Goal: Task Accomplishment & Management: Manage account settings

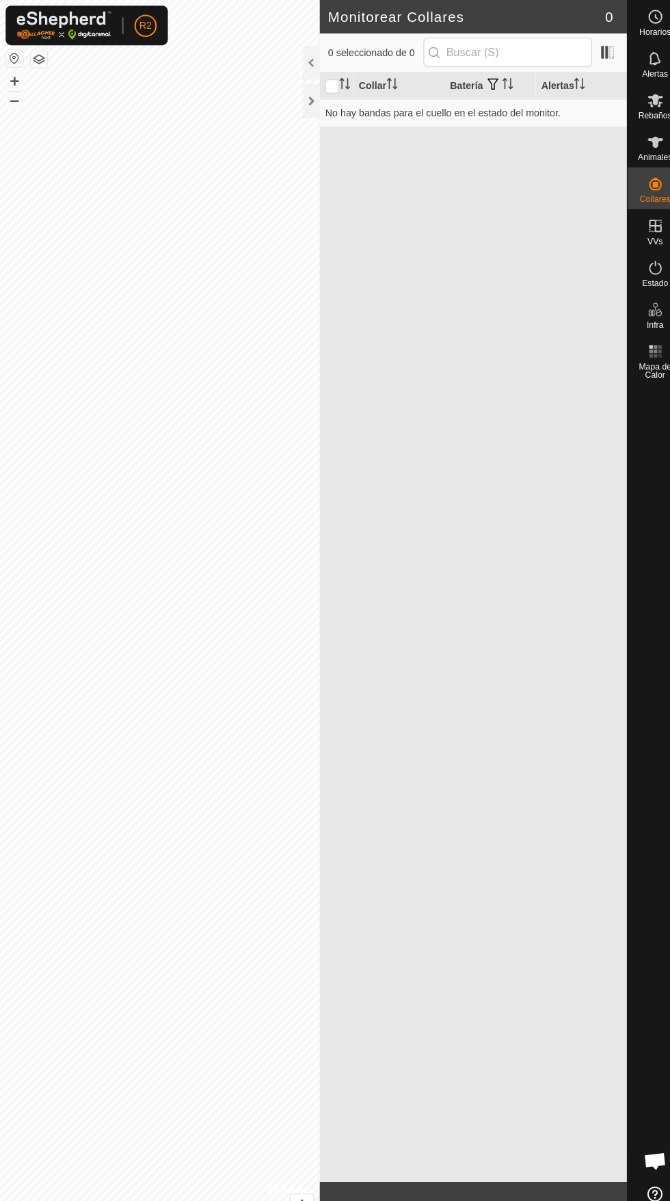
click at [651, 147] on icon at bounding box center [644, 139] width 16 height 16
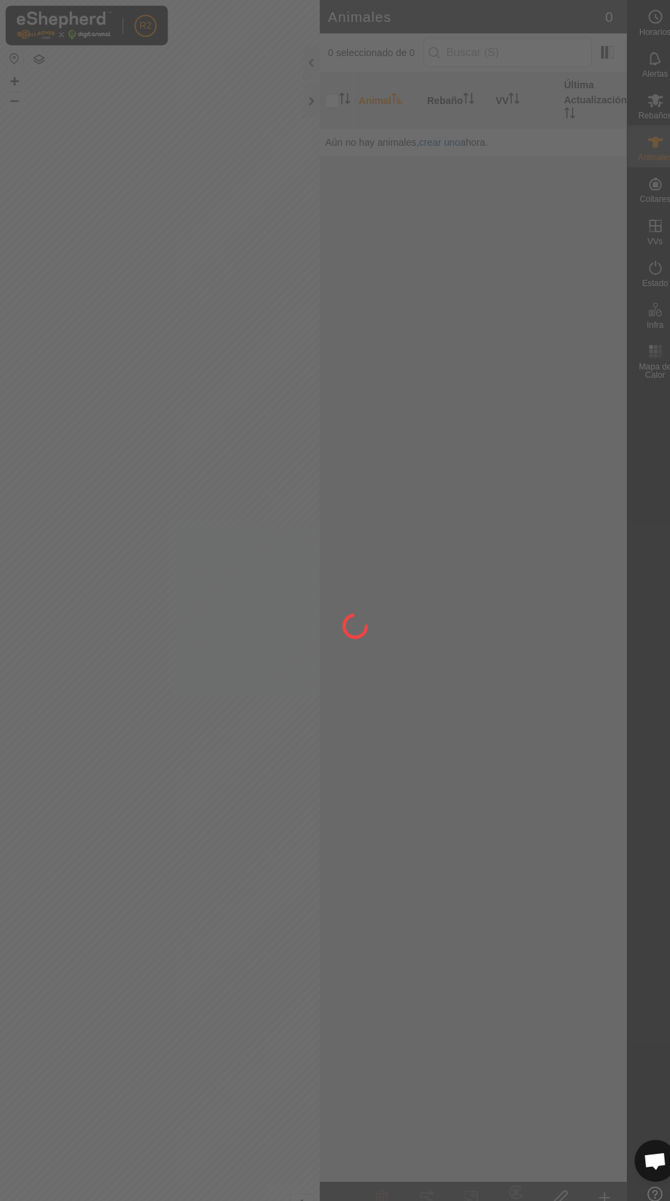
click at [627, 144] on div at bounding box center [335, 600] width 670 height 1201
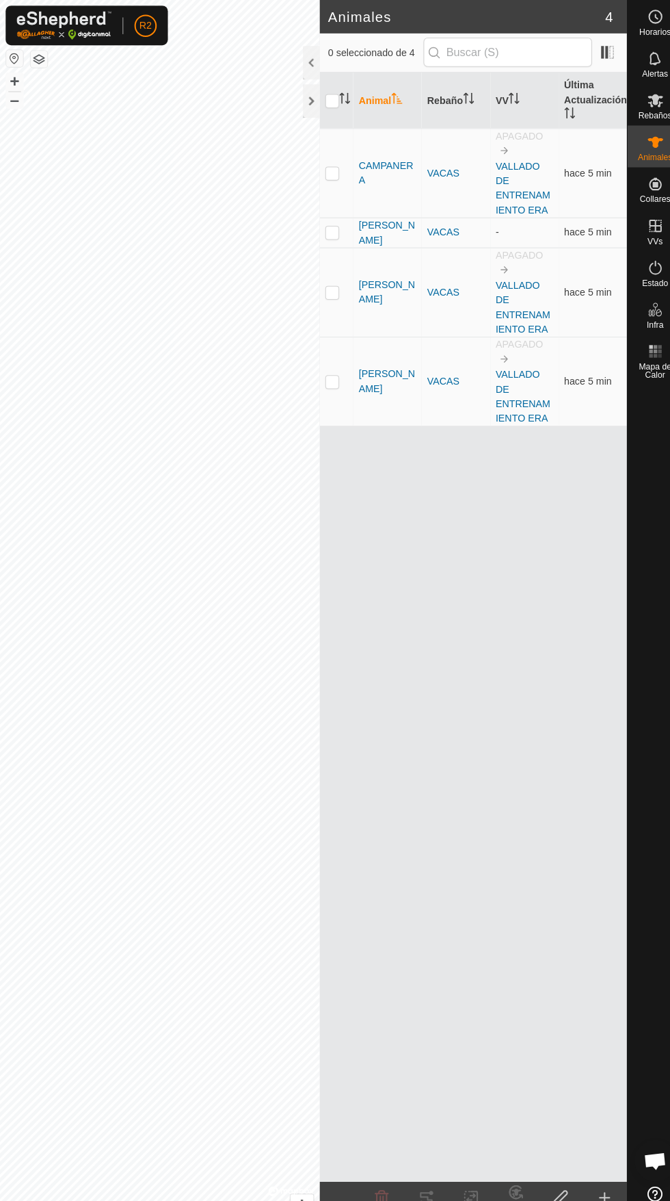
click at [504, 160] on link "VALLADO DE ENTRENAMIENTO ERA" at bounding box center [514, 184] width 54 height 54
click at [597, 53] on span at bounding box center [597, 51] width 22 height 22
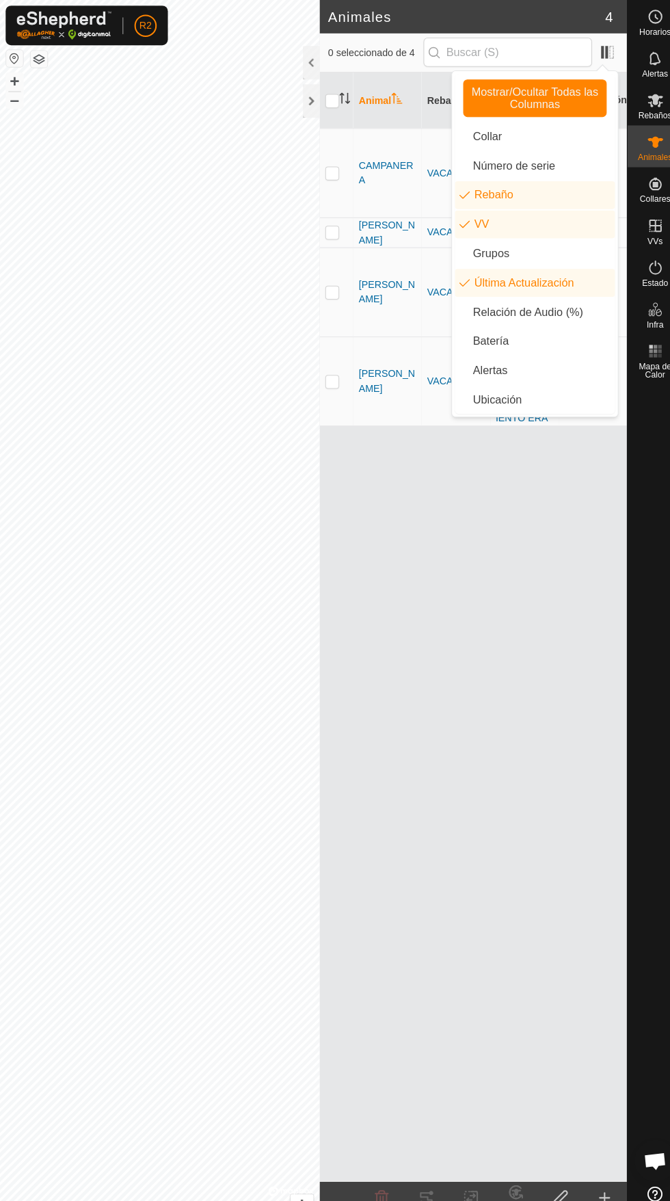
click at [556, 313] on li "Relación de Audio (%)" at bounding box center [525, 306] width 157 height 27
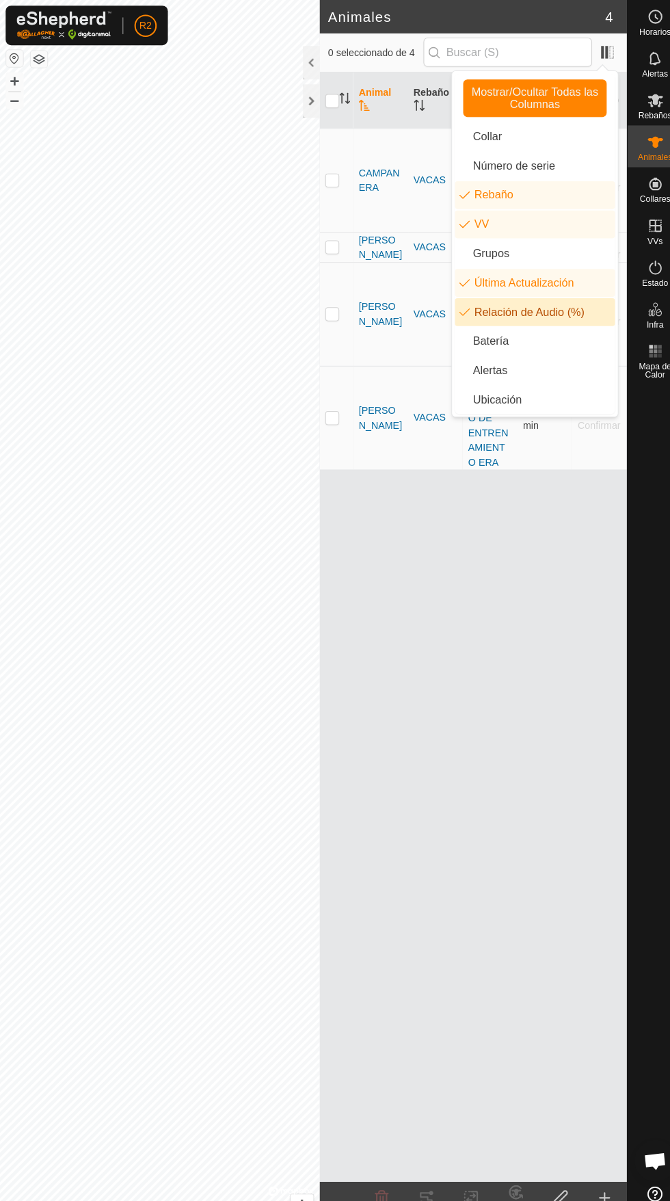
click at [575, 335] on li "Batería" at bounding box center [525, 335] width 157 height 27
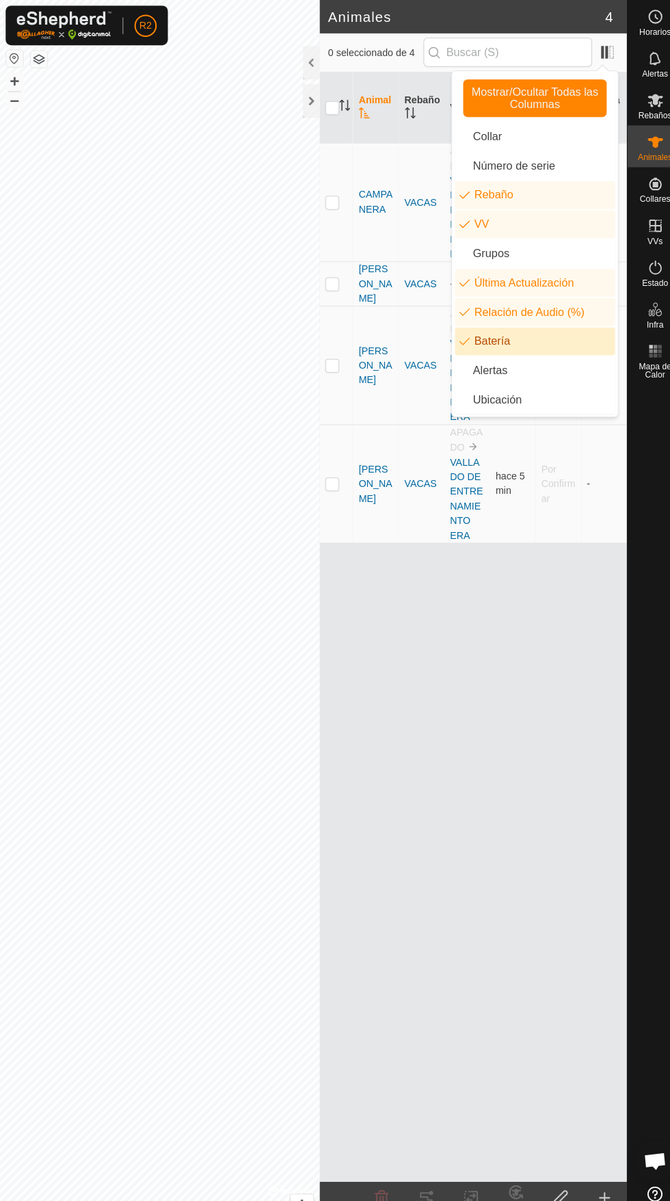
click at [531, 399] on li "Ubicación" at bounding box center [525, 392] width 157 height 27
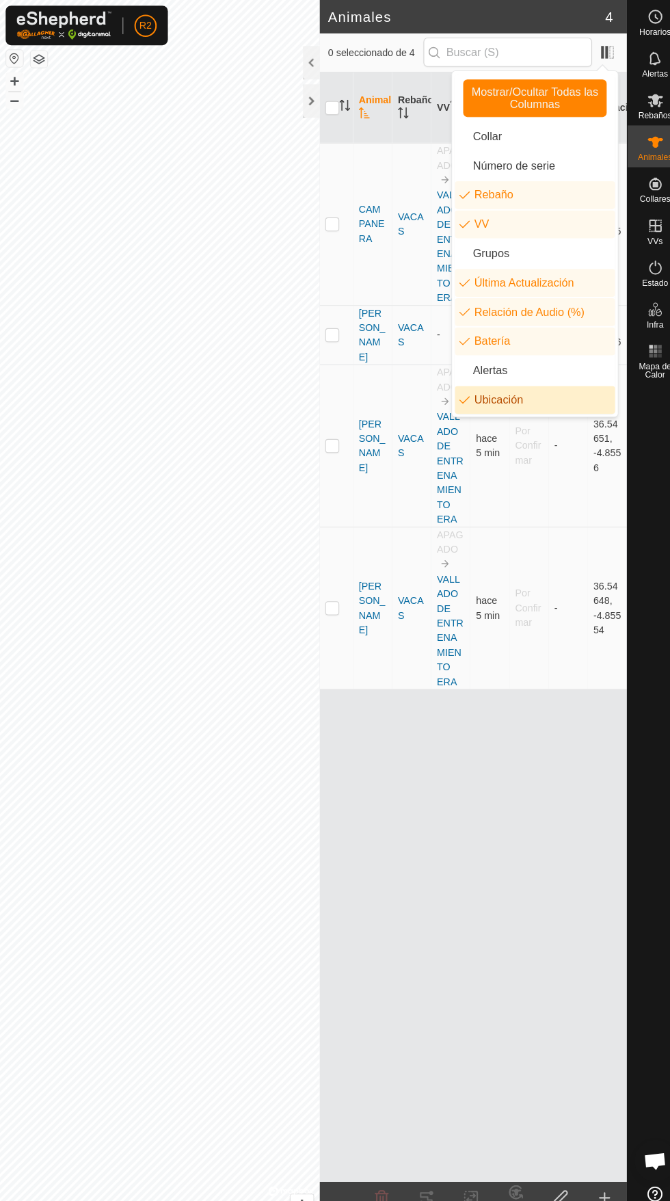
click at [553, 354] on li "Alertas" at bounding box center [525, 363] width 157 height 27
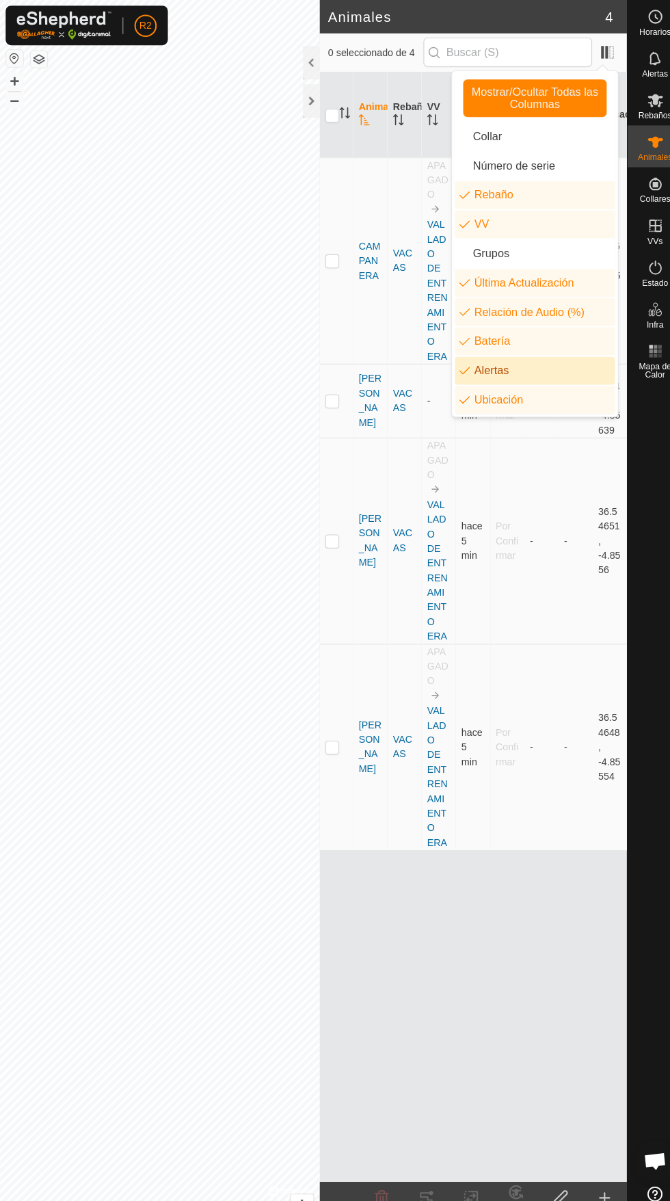
click at [443, 911] on div "Animal Rebaño VV Última Actualización Relación de Audio (%) Batería Alertas Ubi…" at bounding box center [465, 615] width 302 height 1089
